Goal: Transaction & Acquisition: Purchase product/service

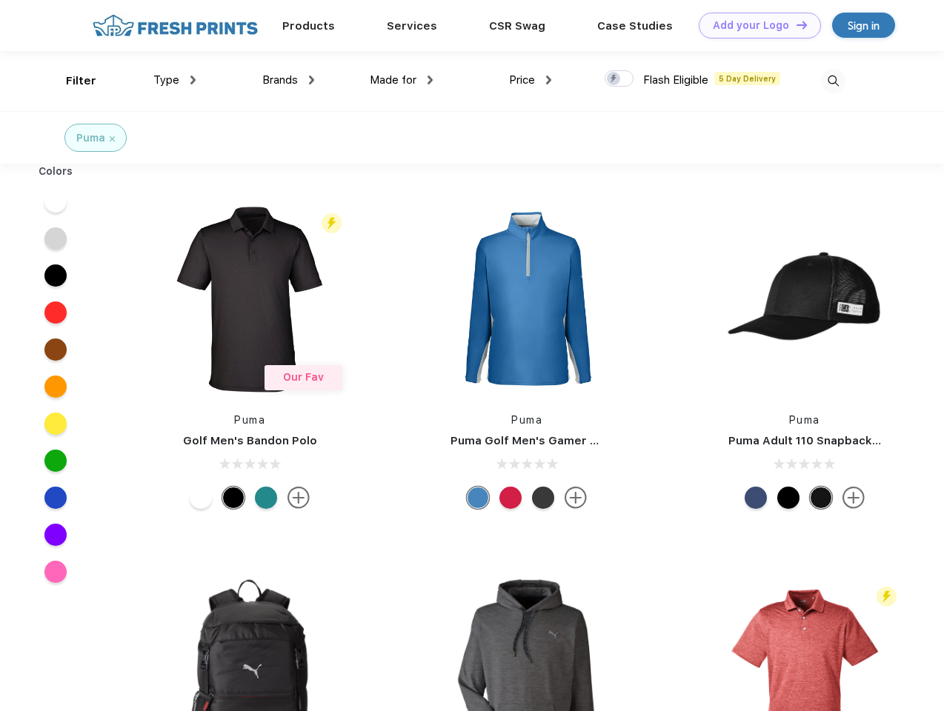
scroll to position [1, 0]
click at [754, 25] on link "Add your Logo Design Tool" at bounding box center [759, 26] width 122 height 26
click at [0, 0] on div "Design Tool" at bounding box center [0, 0] width 0 height 0
click at [795, 24] on link "Add your Logo Design Tool" at bounding box center [759, 26] width 122 height 26
click at [71, 81] on div "Filter" at bounding box center [81, 81] width 30 height 17
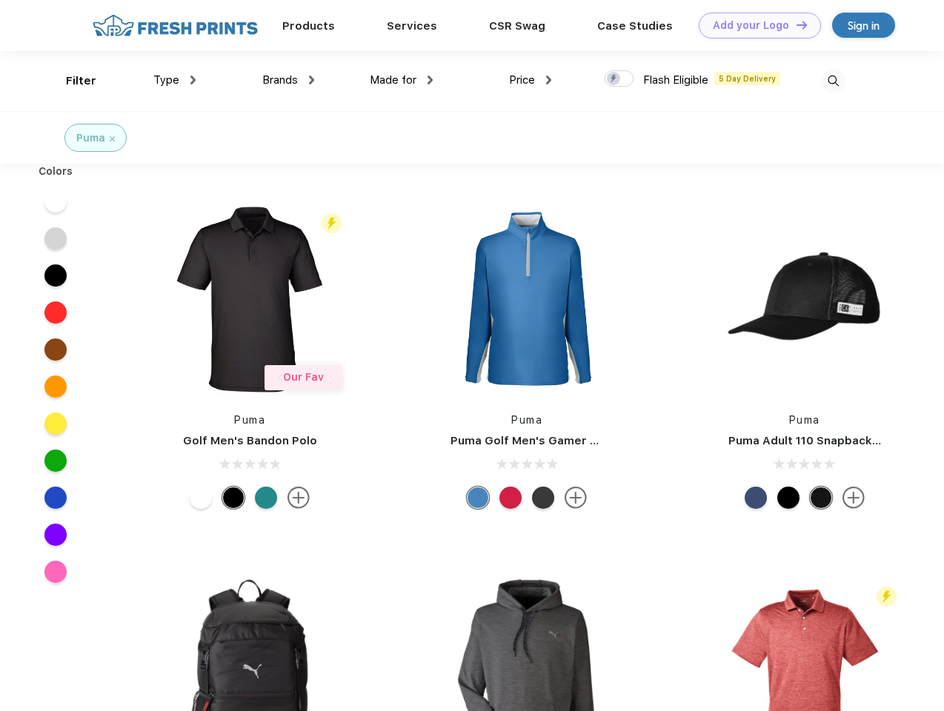
click at [175, 80] on span "Type" at bounding box center [166, 79] width 26 height 13
click at [288, 80] on span "Brands" at bounding box center [280, 79] width 36 height 13
click at [401, 80] on span "Made for" at bounding box center [393, 79] width 47 height 13
click at [530, 80] on span "Price" at bounding box center [522, 79] width 26 height 13
click at [619, 79] on div at bounding box center [618, 78] width 29 height 16
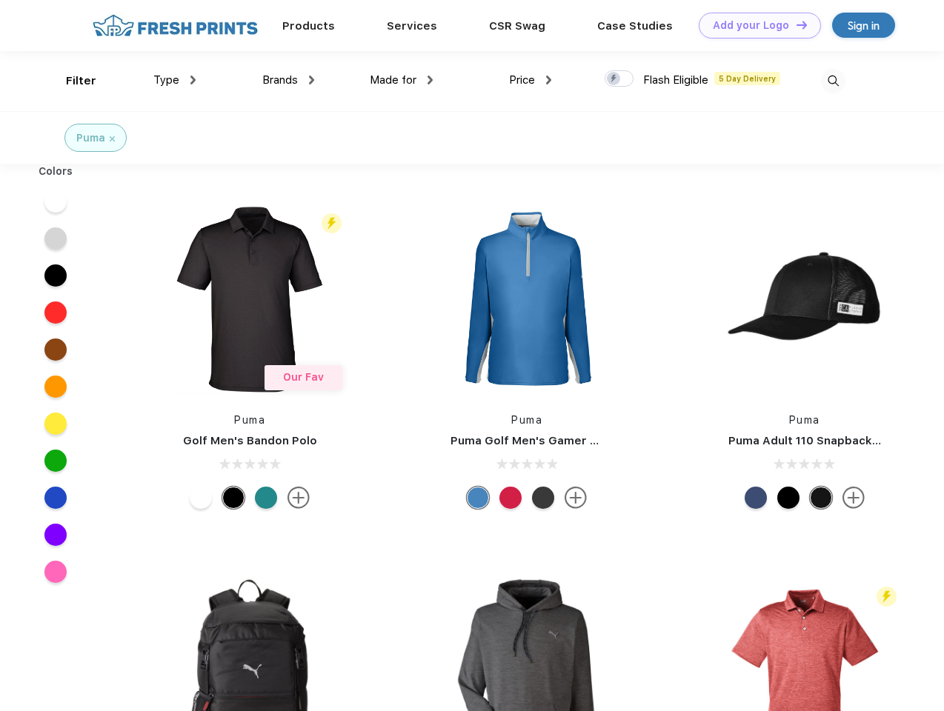
click at [614, 79] on input "checkbox" at bounding box center [609, 75] width 10 height 10
click at [832, 81] on img at bounding box center [833, 81] width 24 height 24
